Goal: Find specific page/section: Find specific page/section

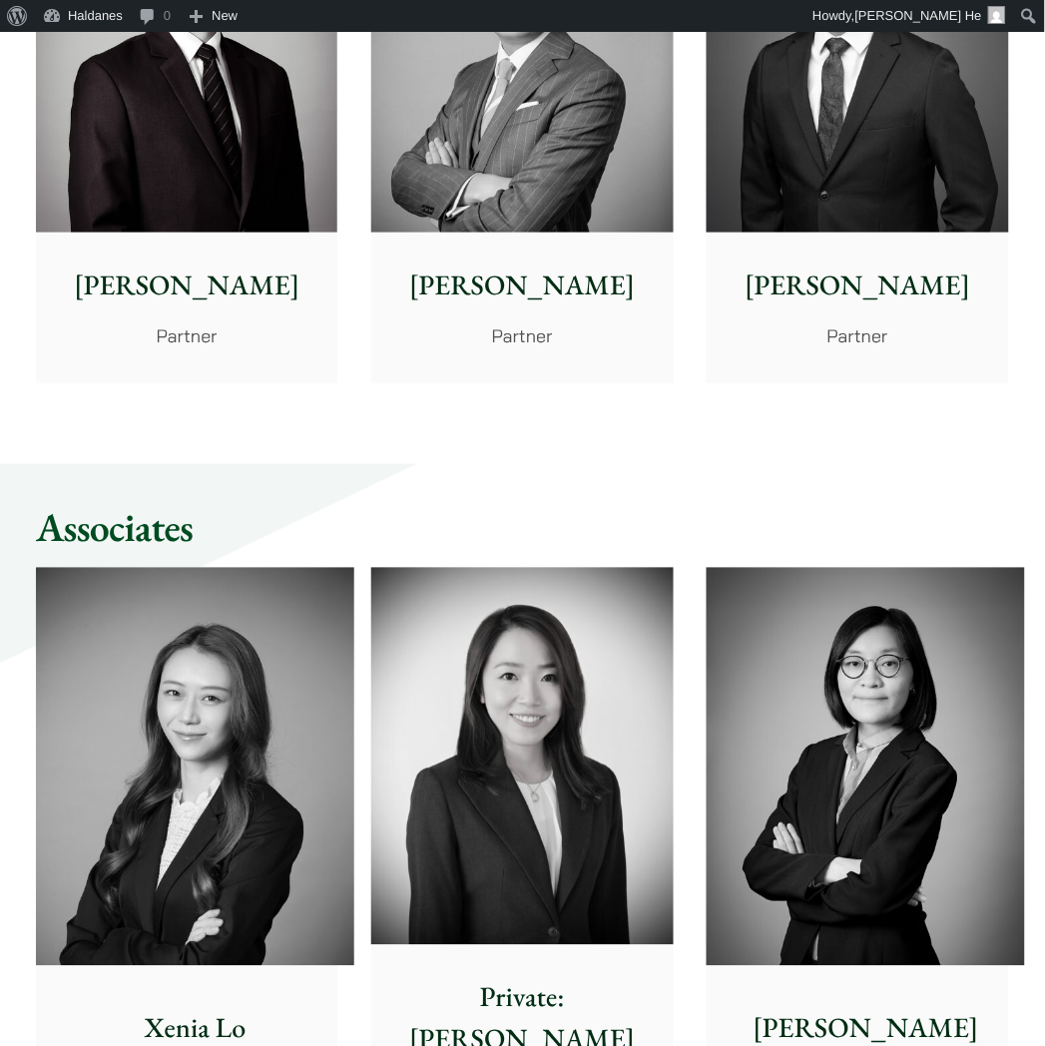
scroll to position [4102, 0]
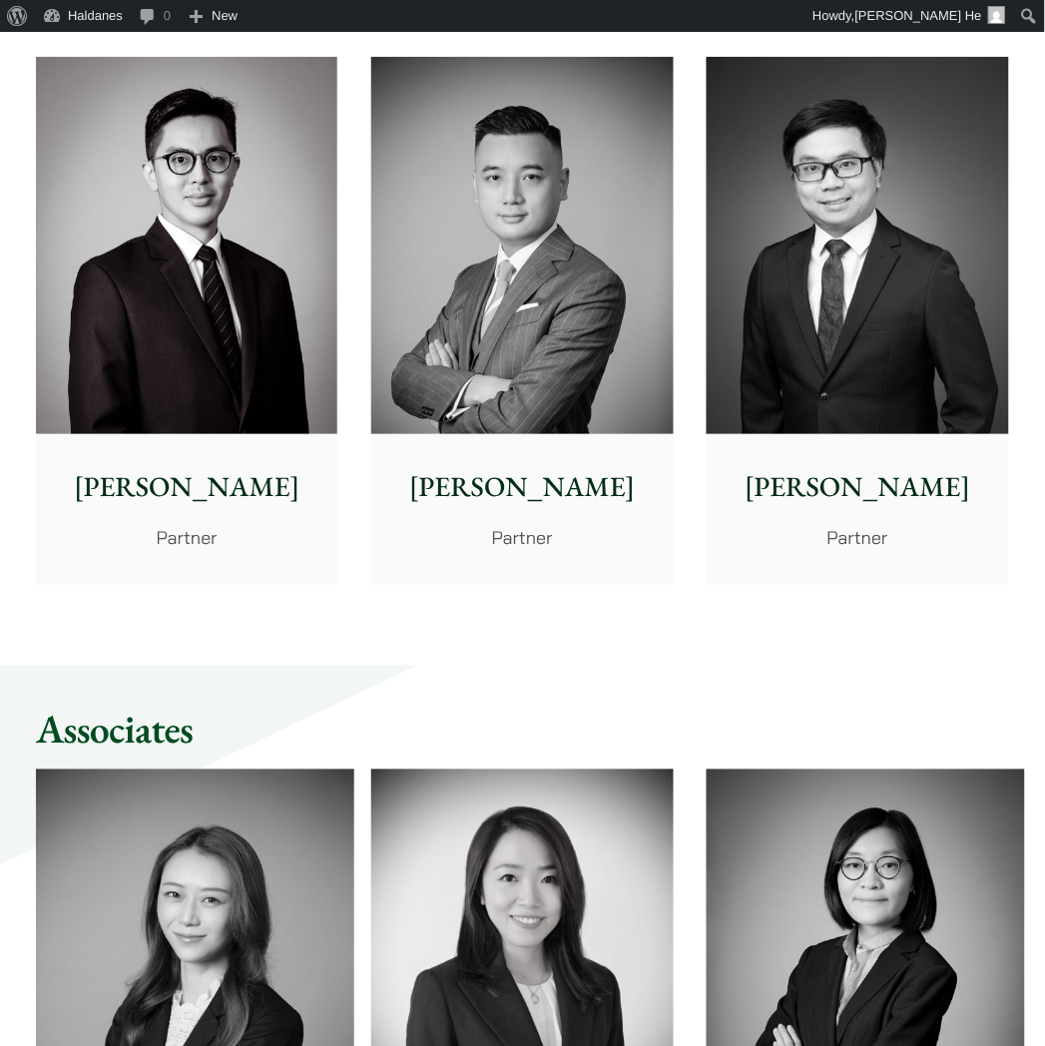
click at [879, 262] on img at bounding box center [856, 245] width 301 height 377
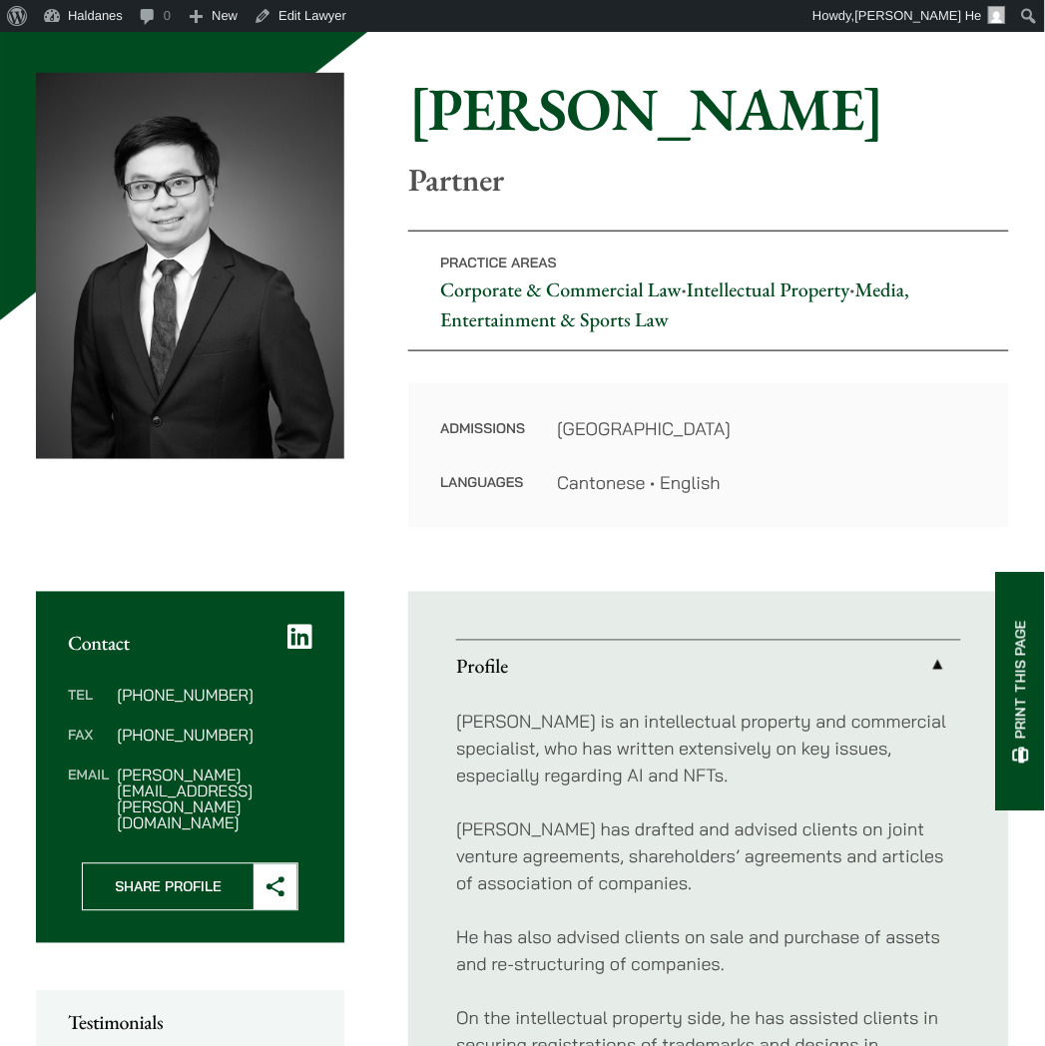
scroll to position [554, 0]
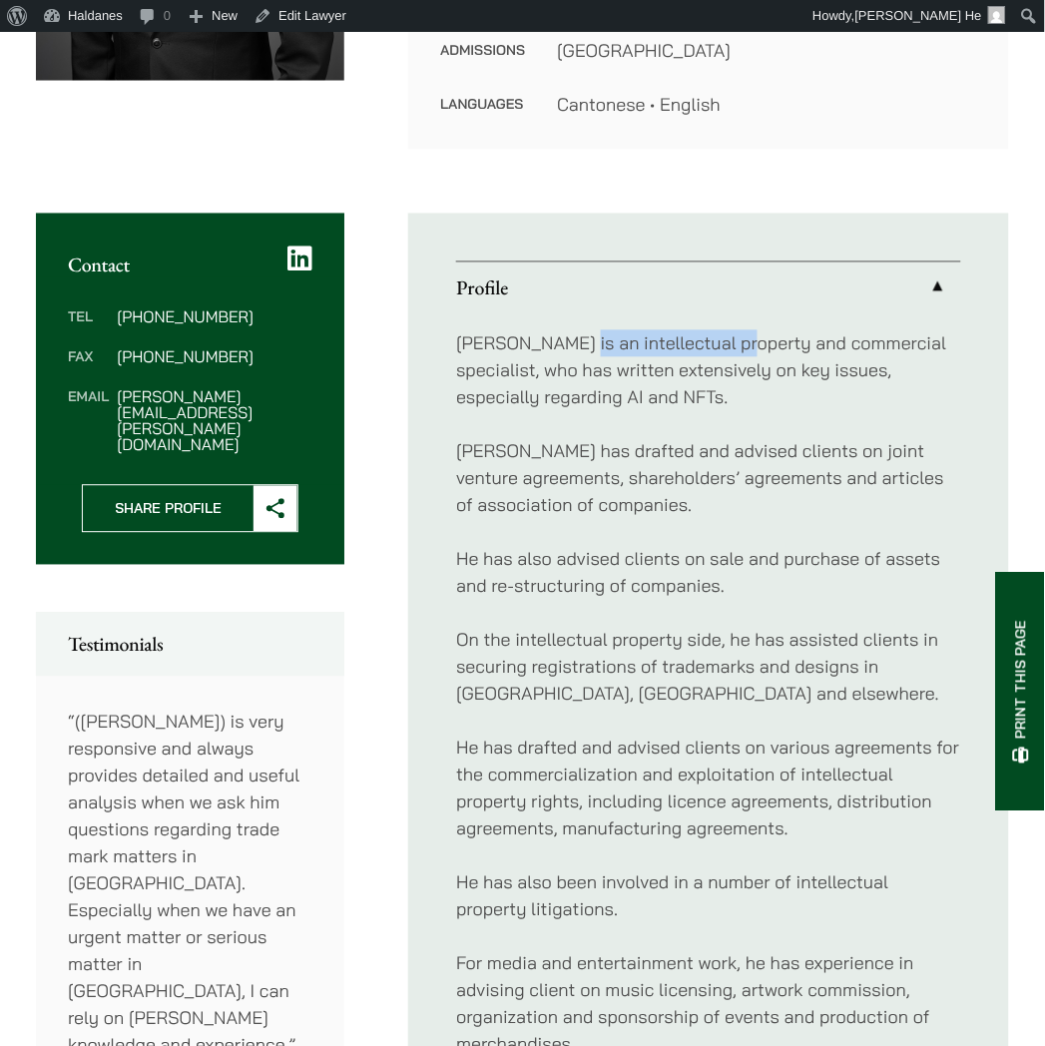
drag, startPoint x: 574, startPoint y: 337, endPoint x: 738, endPoint y: 342, distance: 164.7
click at [738, 342] on p "Anthony is an intellectual property and commercial specialist, who has written …" at bounding box center [708, 370] width 505 height 81
copy p "intellectual property"
click at [590, 357] on p "Anthony is an intellectual property and commercial specialist, who has written …" at bounding box center [708, 370] width 505 height 81
